Goal: Task Accomplishment & Management: Use online tool/utility

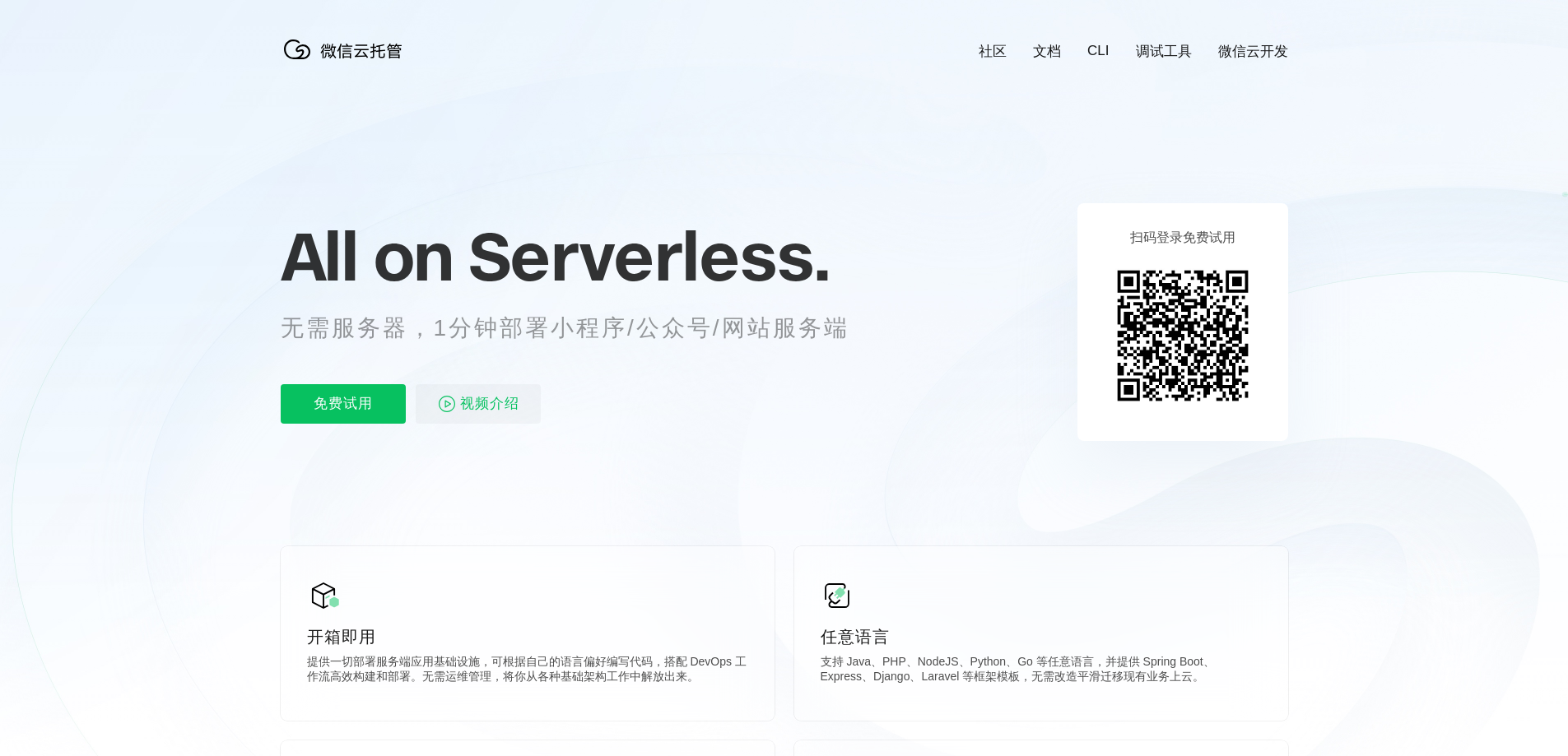
click at [614, 262] on span "Serverless." at bounding box center [649, 255] width 361 height 82
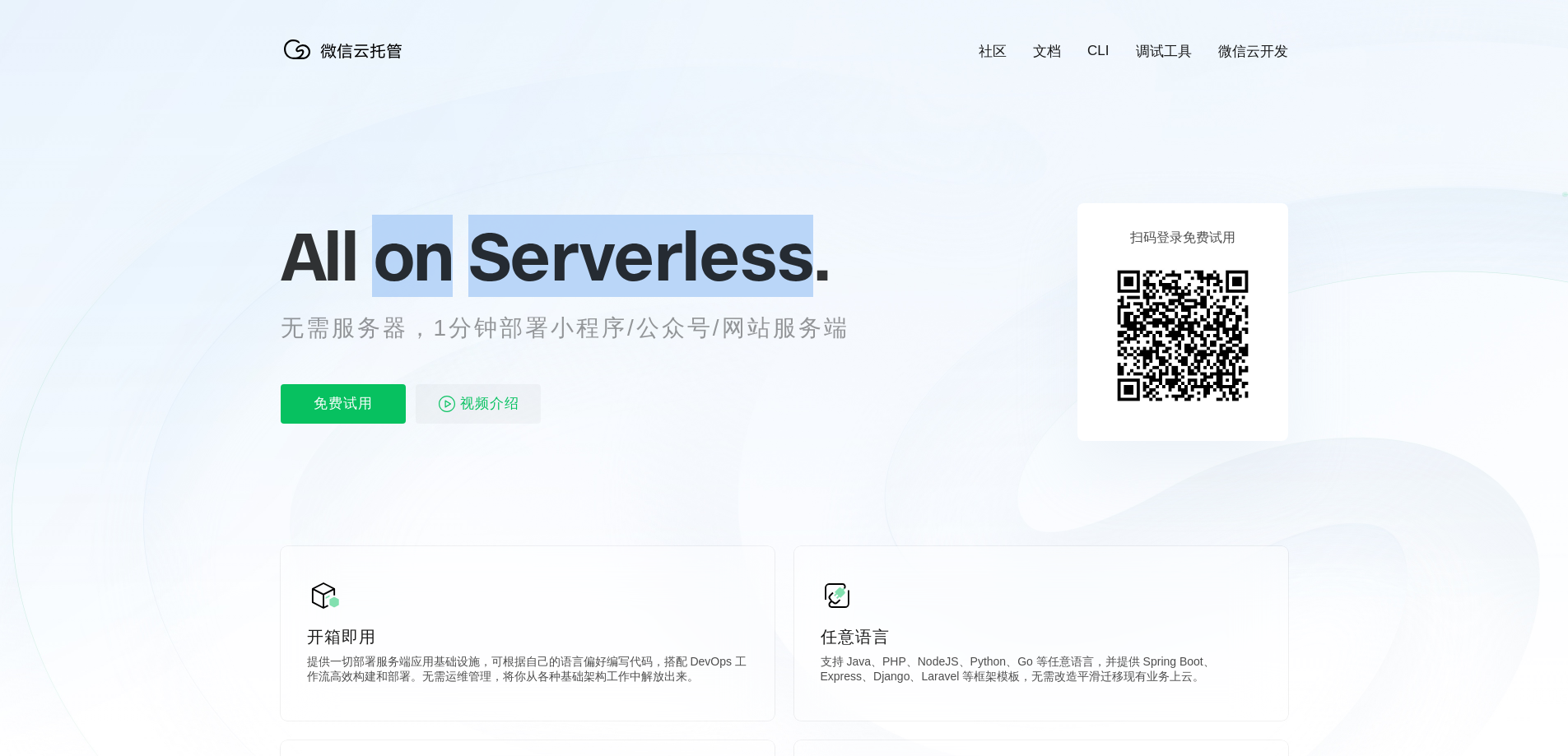
click at [614, 262] on span "Serverless." at bounding box center [649, 255] width 361 height 82
click at [838, 257] on p "All on Serverless." at bounding box center [585, 256] width 609 height 73
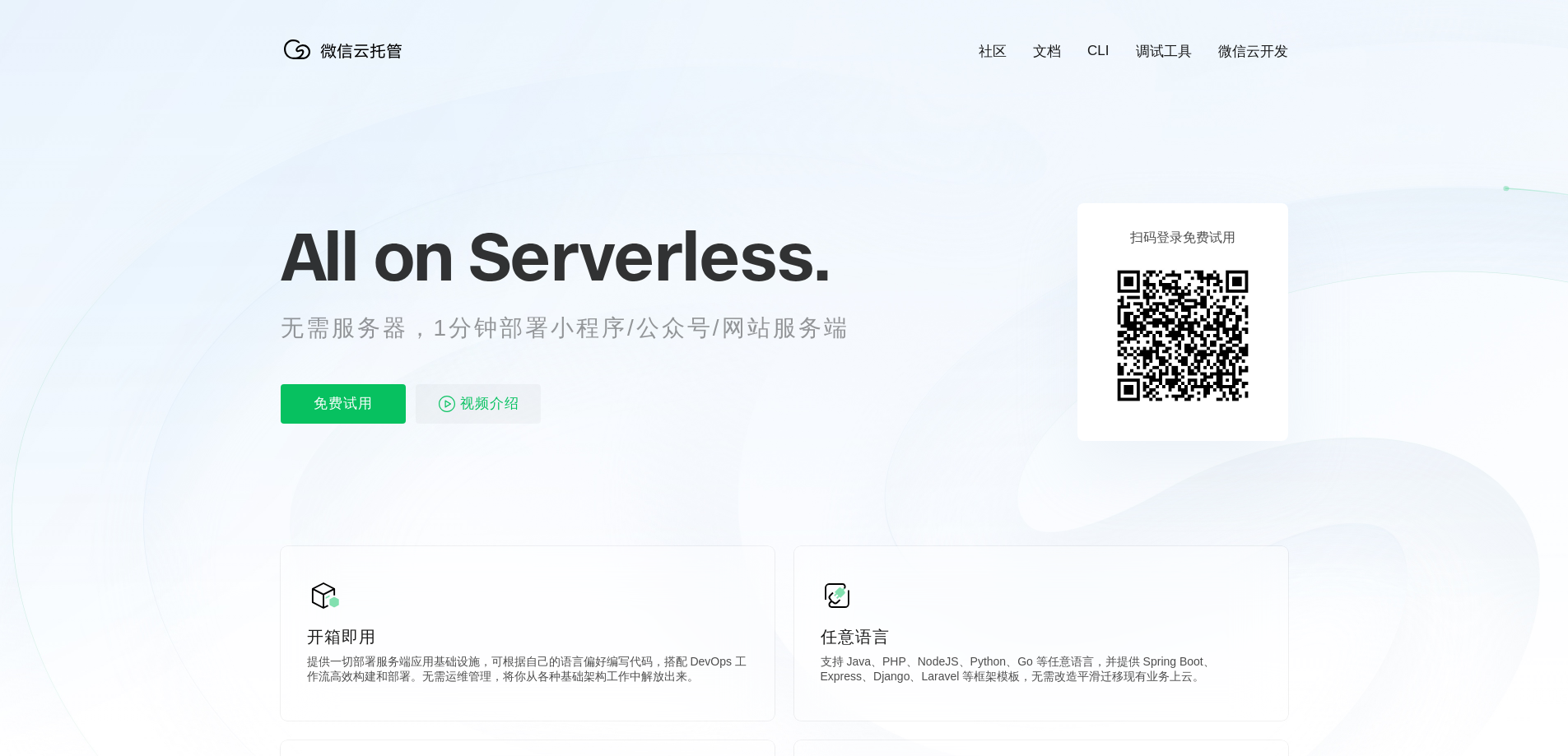
click at [855, 313] on p "无需服务器，1分钟部署小程序/公众号/网站服务端" at bounding box center [580, 329] width 599 height 33
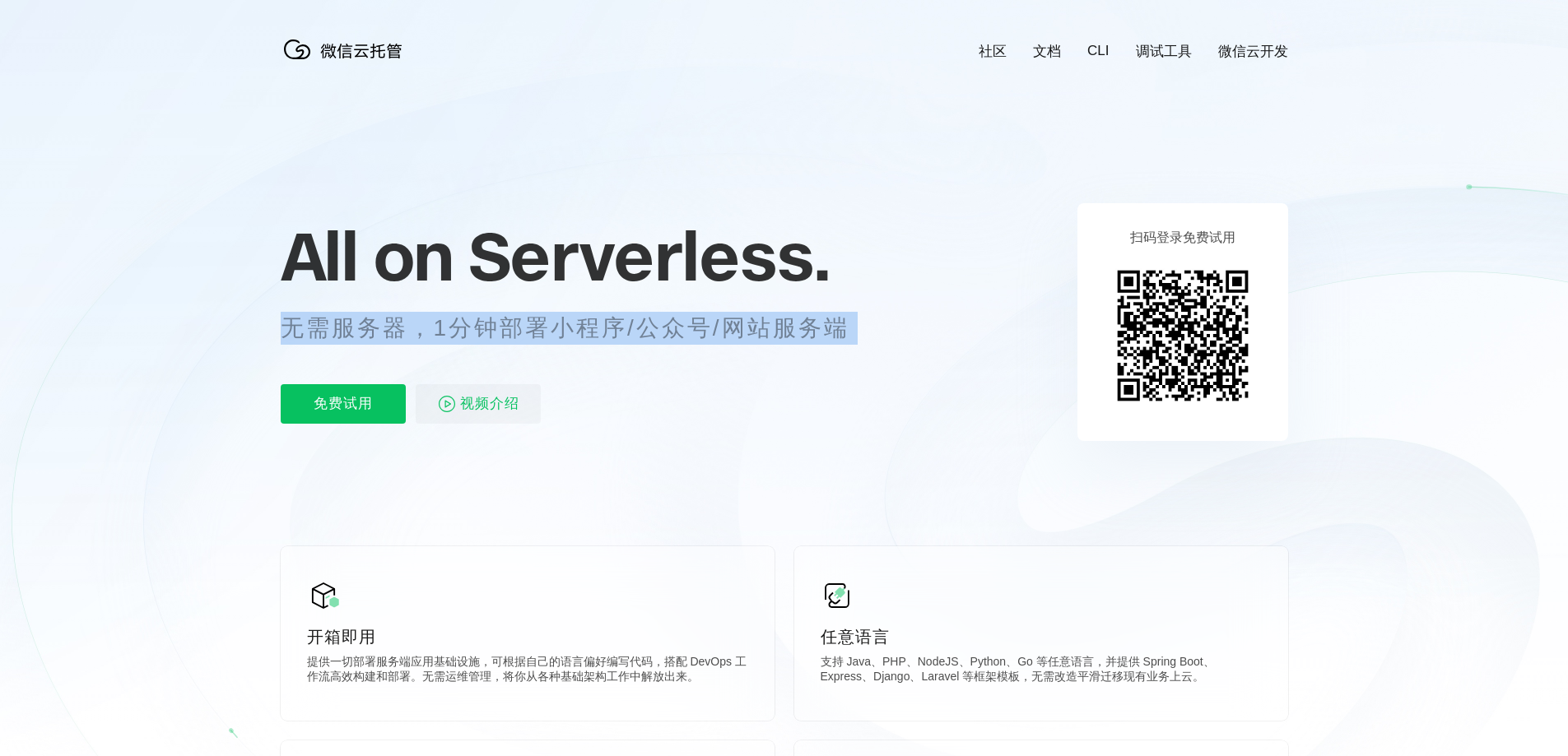
click at [855, 313] on p "无需服务器，1分钟部署小程序/公众号/网站服务端" at bounding box center [580, 329] width 599 height 33
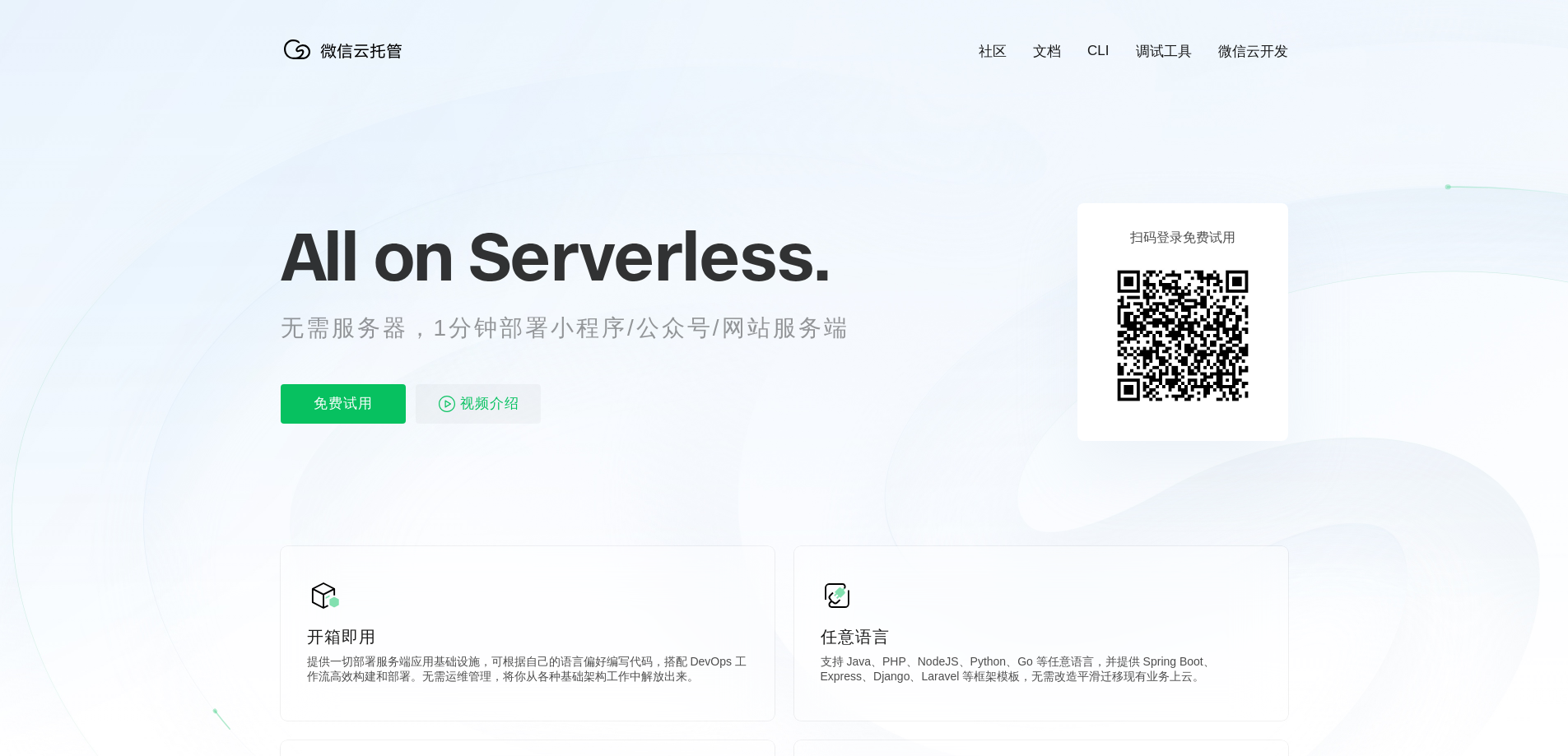
click at [1002, 316] on icon at bounding box center [784, 444] width 1580 height 889
click at [354, 395] on p "免费试用" at bounding box center [344, 403] width 125 height 40
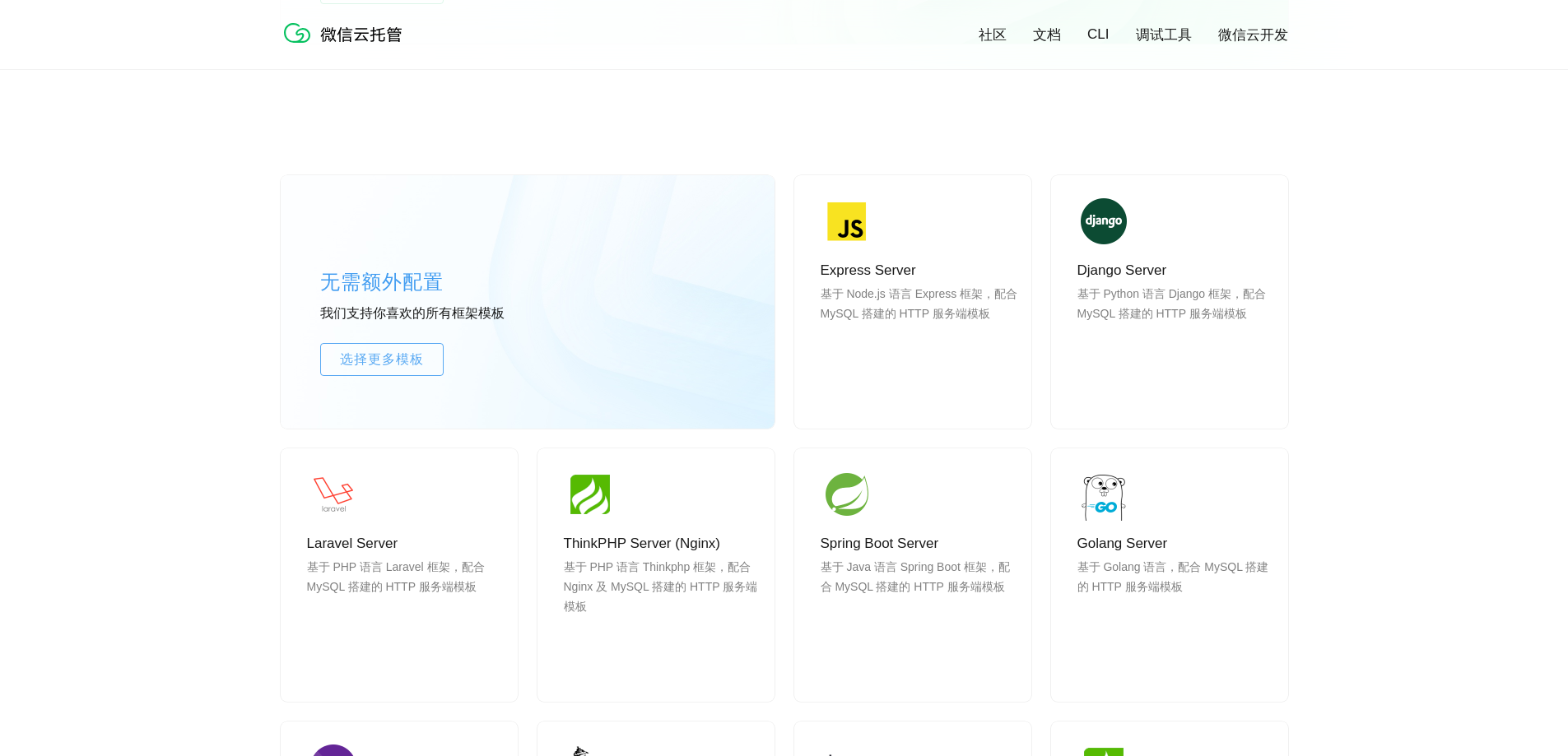
scroll to position [1070, 0]
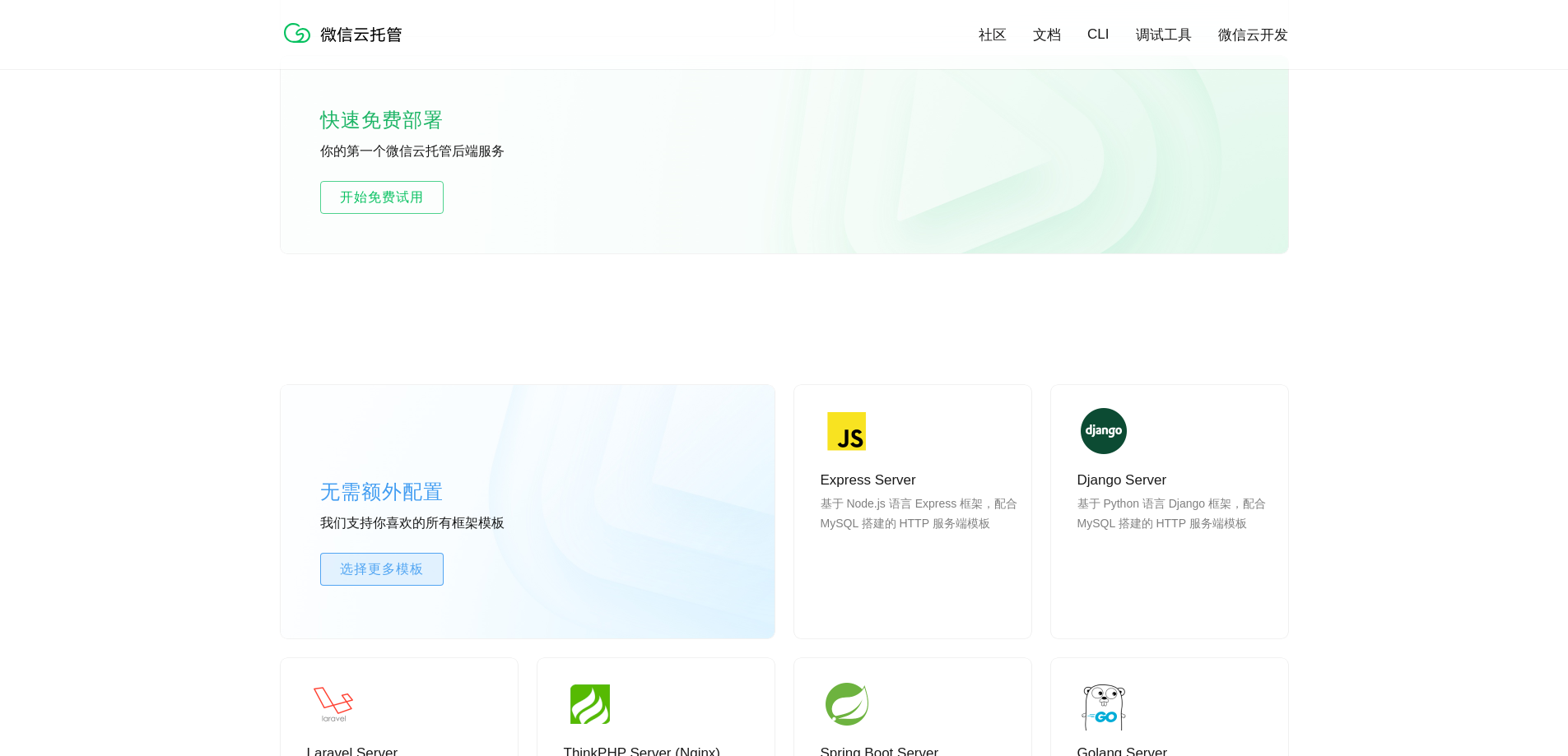
click at [375, 576] on span "选择更多模板" at bounding box center [381, 569] width 122 height 19
